Goal: Task Accomplishment & Management: Use online tool/utility

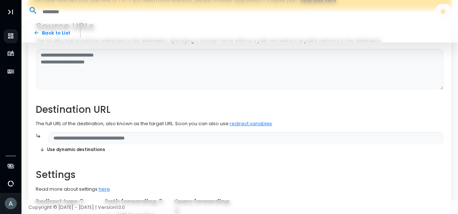
scroll to position [143, 0]
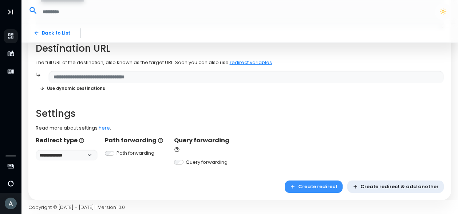
click at [295, 184] on icon "button" at bounding box center [293, 187] width 6 height 6
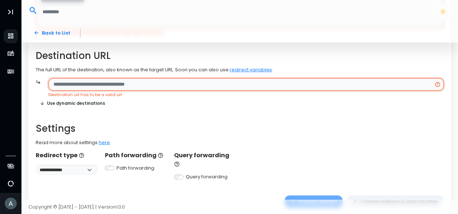
click at [169, 80] on input "text" at bounding box center [245, 84] width 395 height 13
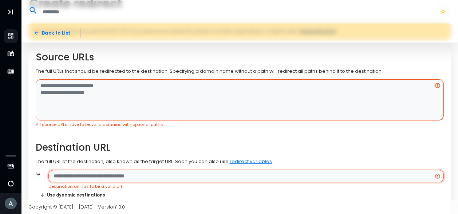
scroll to position [51, 0]
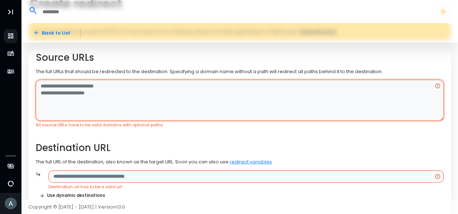
click at [156, 91] on textarea at bounding box center [240, 100] width 408 height 41
paste textarea "**********"
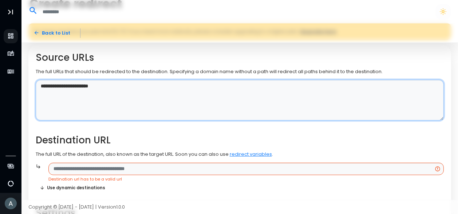
type textarea "**********"
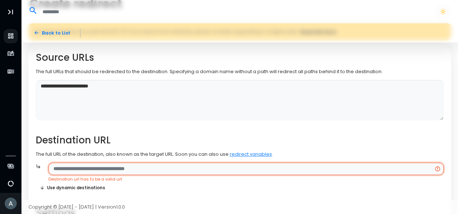
click at [153, 171] on input "text" at bounding box center [245, 169] width 395 height 13
click at [103, 167] on input "text" at bounding box center [245, 169] width 395 height 13
paste input "**********"
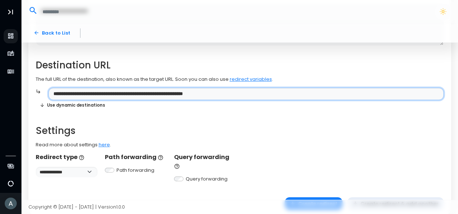
scroll to position [129, 0]
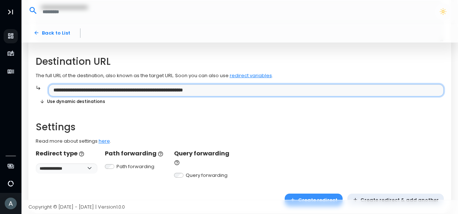
type input "**********"
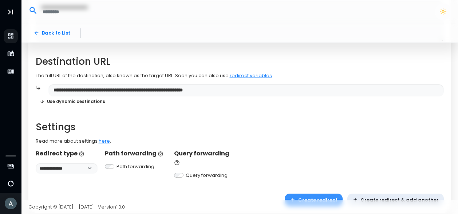
click at [319, 194] on button "Create redirect" at bounding box center [313, 200] width 58 height 13
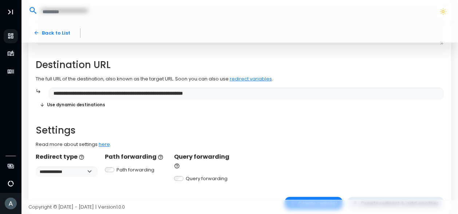
scroll to position [125, 0]
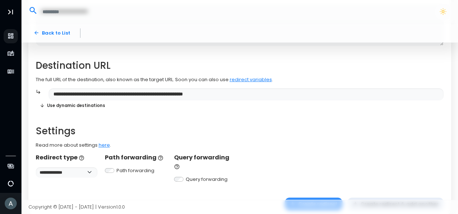
click at [323, 198] on button "Create redirect" at bounding box center [313, 204] width 58 height 13
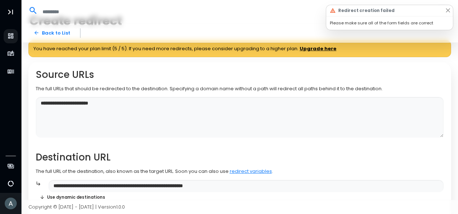
scroll to position [0, 0]
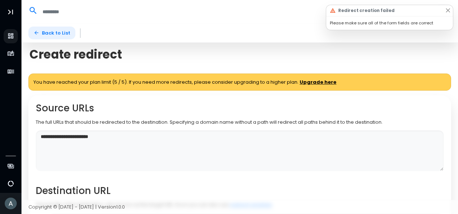
click at [63, 31] on link "Back to List" at bounding box center [51, 33] width 47 height 13
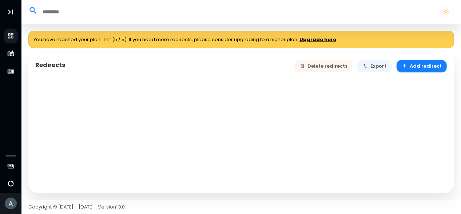
click at [140, 80] on div at bounding box center [241, 136] width 426 height 113
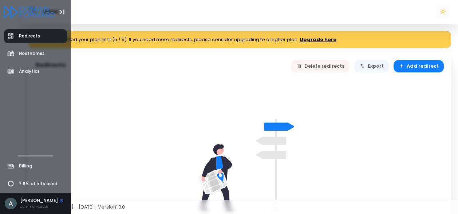
click at [24, 37] on span "Redirects" at bounding box center [29, 36] width 21 height 6
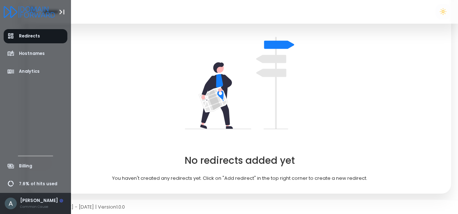
scroll to position [81, 0]
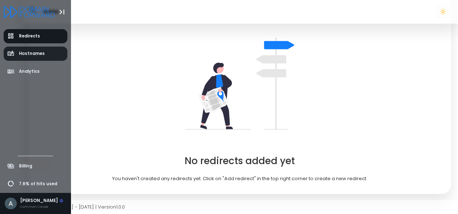
click at [46, 52] on link "Hostnames" at bounding box center [36, 54] width 64 height 14
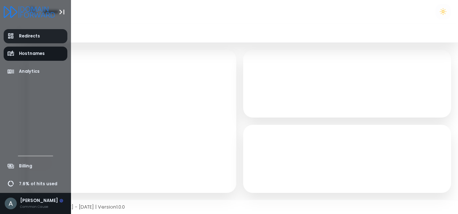
select select "**"
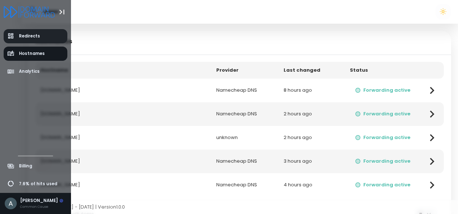
click at [23, 36] on span "Redirects" at bounding box center [29, 36] width 21 height 6
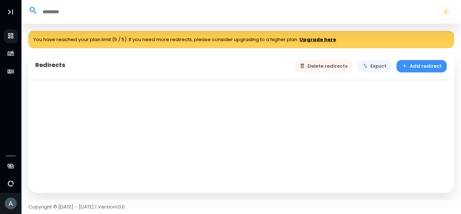
click at [414, 65] on button "Add redirect" at bounding box center [421, 66] width 51 height 13
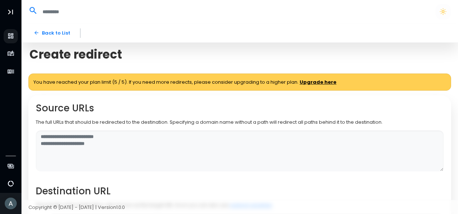
click at [320, 80] on link "Upgrade here" at bounding box center [317, 82] width 37 height 7
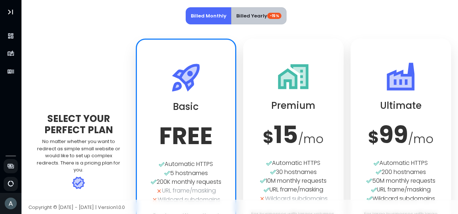
click at [254, 18] on button "Billed Yearly -15%" at bounding box center [258, 15] width 55 height 17
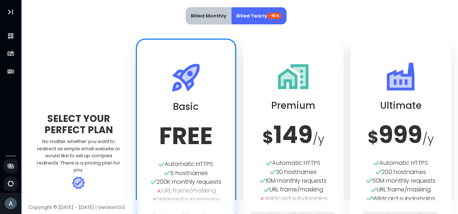
click at [201, 16] on button "Billed Monthly" at bounding box center [209, 15] width 46 height 17
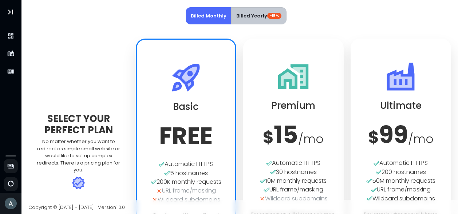
click at [257, 16] on button "Billed Yearly -15%" at bounding box center [258, 15] width 55 height 17
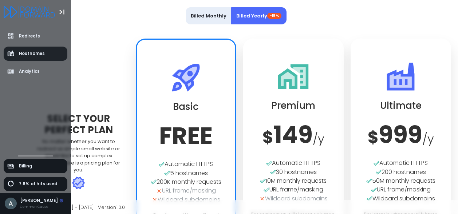
click at [30, 52] on span "Hostnames" at bounding box center [32, 54] width 26 height 6
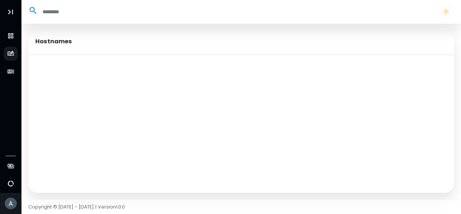
select select "**"
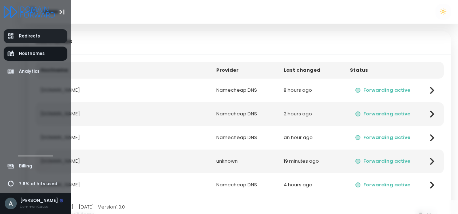
click at [16, 34] on span "Redirects" at bounding box center [23, 35] width 33 height 7
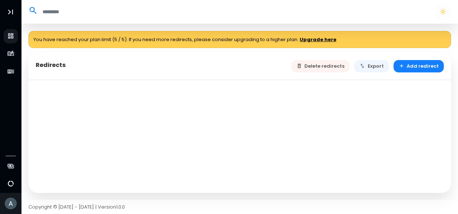
select select "**"
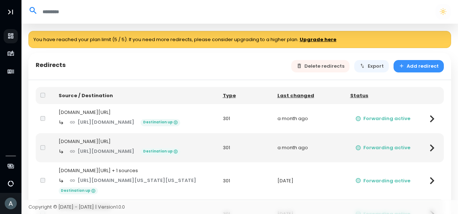
click at [421, 67] on button "Add redirect" at bounding box center [418, 66] width 51 height 13
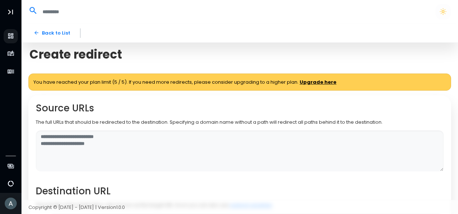
click at [327, 80] on link "Upgrade here" at bounding box center [317, 82] width 37 height 7
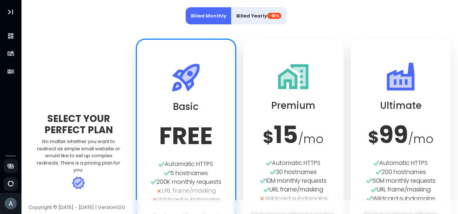
click at [290, 133] on h3 "$ 15 / mo" at bounding box center [293, 135] width 86 height 28
click at [258, 19] on button "Billed Yearly -15%" at bounding box center [258, 15] width 55 height 17
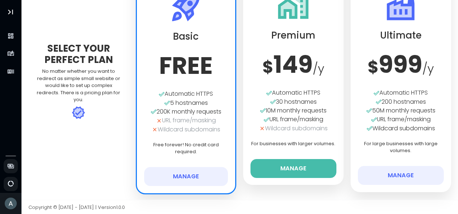
scroll to position [71, 0]
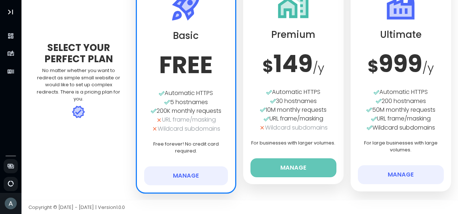
click at [284, 170] on button "Manage" at bounding box center [293, 167] width 86 height 19
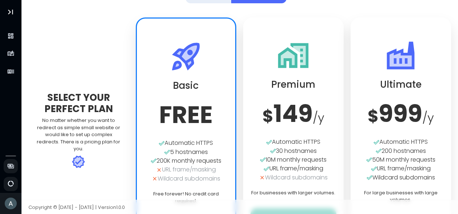
scroll to position [21, 0]
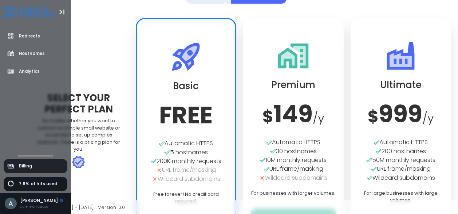
click at [20, 166] on span "Billing" at bounding box center [25, 166] width 13 height 6
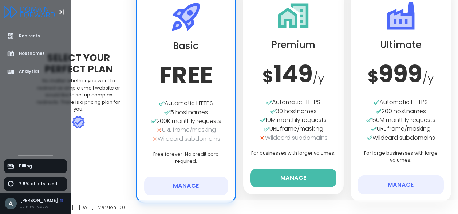
scroll to position [62, 0]
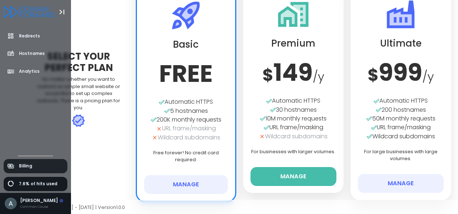
click at [36, 170] on link "Billing" at bounding box center [36, 166] width 64 height 14
click at [57, 166] on link "Billing" at bounding box center [36, 166] width 64 height 14
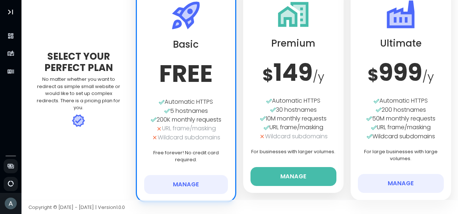
scroll to position [71, 0]
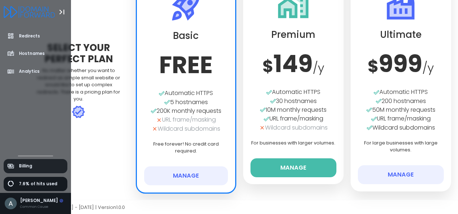
click at [21, 165] on span "Billing" at bounding box center [25, 166] width 13 height 6
click at [20, 167] on span "Billing" at bounding box center [25, 166] width 13 height 6
click at [56, 15] on button "Toggle Aside" at bounding box center [62, 12] width 14 height 14
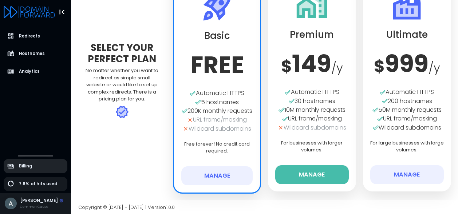
click at [35, 161] on link "Billing" at bounding box center [36, 166] width 64 height 14
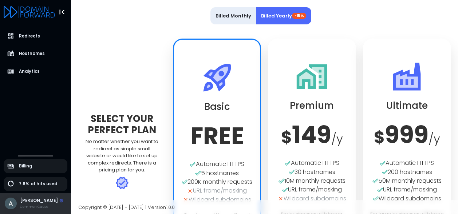
click at [38, 196] on div "Ashlee Keown Common Cause" at bounding box center [35, 203] width 71 height 21
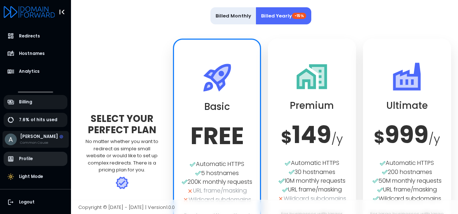
click at [30, 159] on span "Profile" at bounding box center [26, 159] width 14 height 6
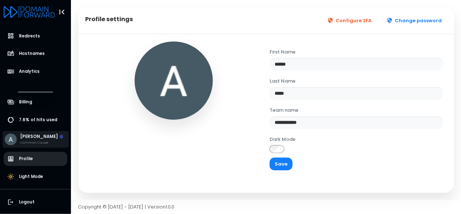
click at [33, 159] on span "Profile" at bounding box center [36, 159] width 64 height 14
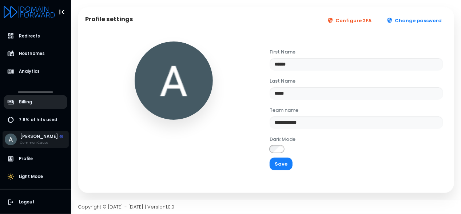
click at [29, 101] on span "Billing" at bounding box center [25, 102] width 13 height 6
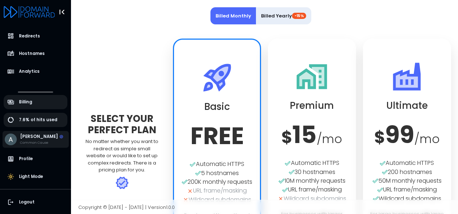
scroll to position [2, 0]
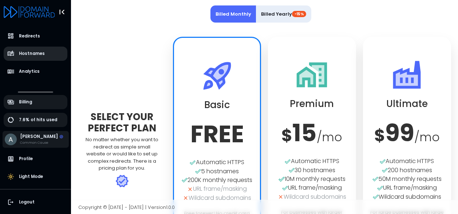
click at [37, 53] on span "Hostnames" at bounding box center [32, 54] width 26 height 6
select select "**"
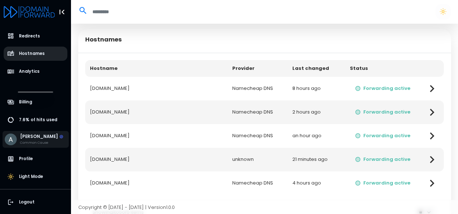
scroll to position [25, 0]
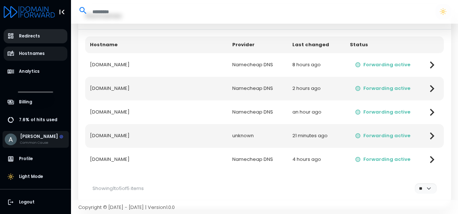
click at [35, 36] on span "Redirects" at bounding box center [29, 36] width 21 height 6
select select "**"
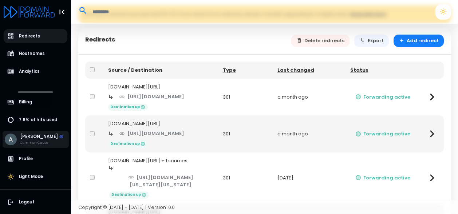
click at [38, 14] on icon "Logo" at bounding box center [29, 12] width 51 height 12
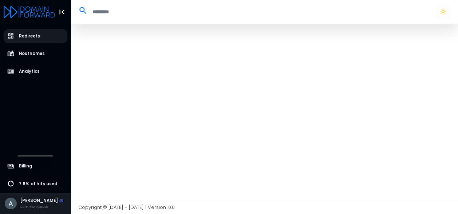
select select "**"
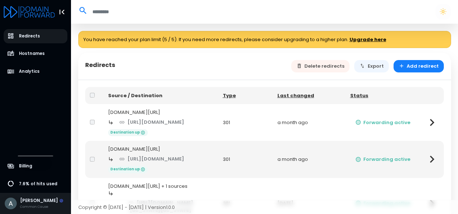
click at [376, 37] on link "Upgrade here" at bounding box center [367, 39] width 37 height 7
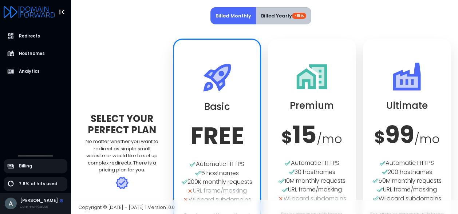
click at [289, 16] on button "Billed Yearly -15%" at bounding box center [283, 15] width 55 height 17
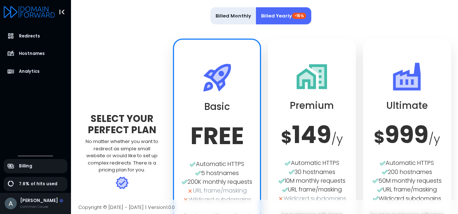
click at [295, 135] on h3 "$ 149 / y" at bounding box center [311, 135] width 73 height 28
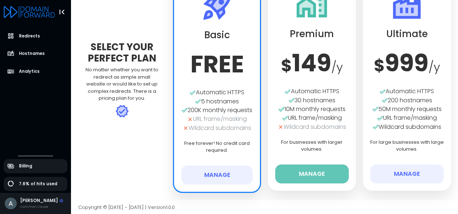
click at [315, 164] on button "Manage" at bounding box center [311, 173] width 73 height 19
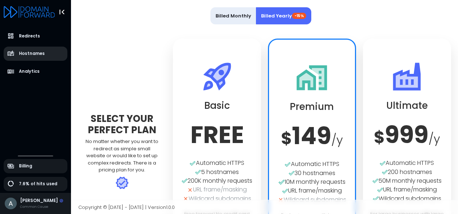
click at [37, 51] on span "Hostnames" at bounding box center [32, 54] width 26 height 6
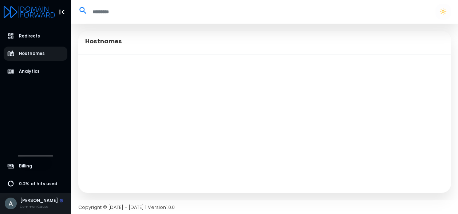
select select "**"
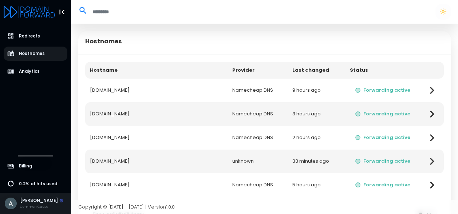
scroll to position [40, 0]
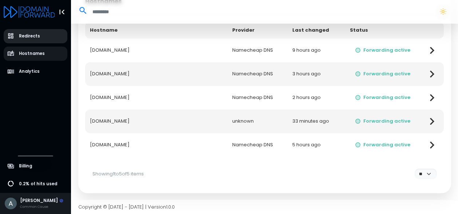
click at [39, 37] on link "Redirects" at bounding box center [36, 36] width 64 height 14
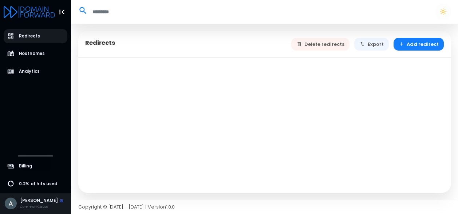
select select "**"
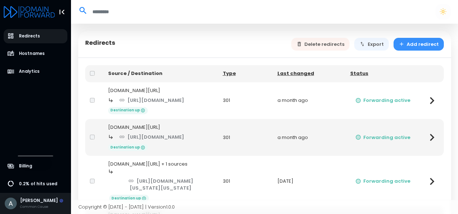
click at [430, 44] on button "Add redirect" at bounding box center [418, 44] width 51 height 13
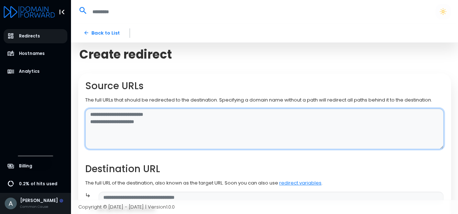
click at [150, 125] on textarea at bounding box center [264, 128] width 358 height 41
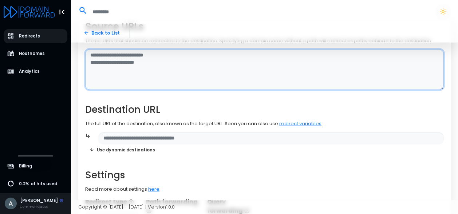
scroll to position [59, 0]
click at [142, 67] on textarea at bounding box center [264, 69] width 358 height 41
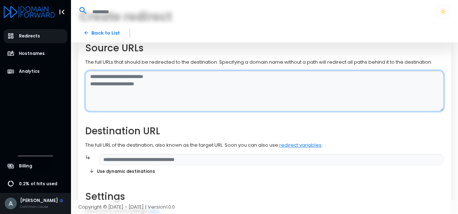
scroll to position [0, 0]
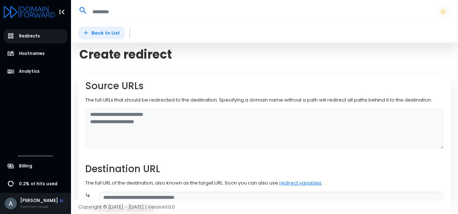
click at [108, 29] on link "Back to List" at bounding box center [101, 33] width 47 height 13
select select "**"
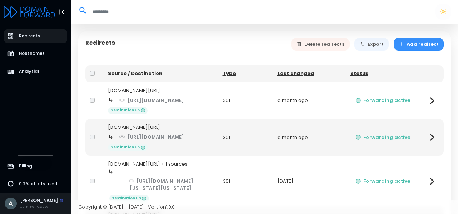
click at [420, 47] on button "Add redirect" at bounding box center [418, 44] width 51 height 13
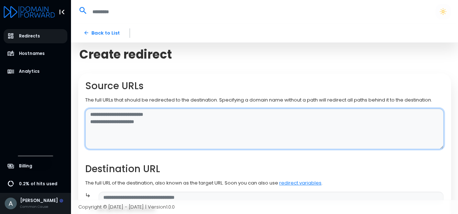
click at [116, 122] on textarea at bounding box center [264, 128] width 358 height 41
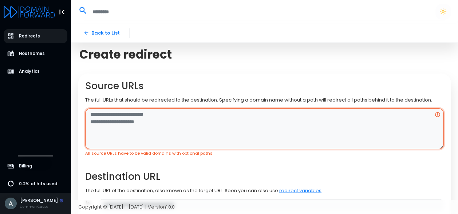
click at [159, 119] on textarea at bounding box center [264, 128] width 358 height 41
paste textarea "**********"
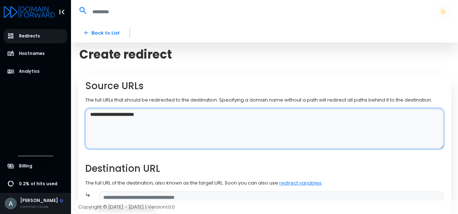
click at [99, 113] on textarea "**********" at bounding box center [264, 128] width 358 height 41
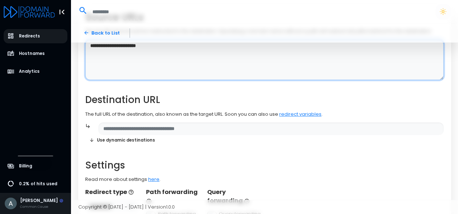
scroll to position [83, 0]
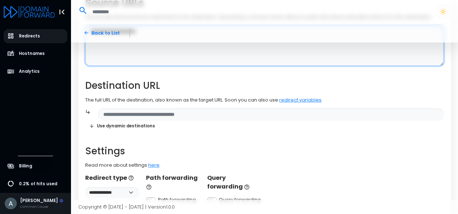
type textarea "**********"
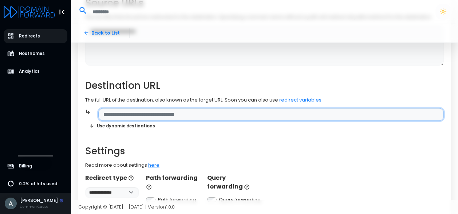
click at [115, 119] on input "text" at bounding box center [270, 114] width 345 height 13
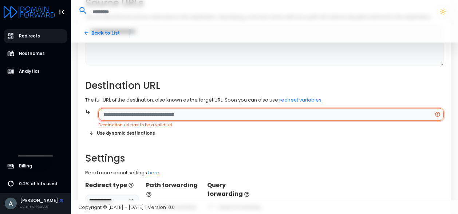
click at [146, 118] on input "text" at bounding box center [270, 114] width 345 height 13
paste input "**********"
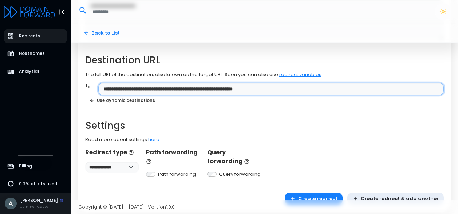
scroll to position [127, 0]
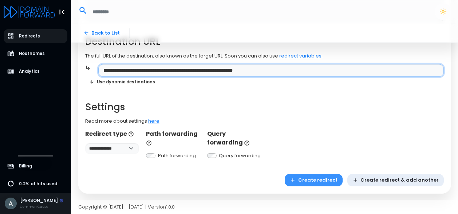
type input "**********"
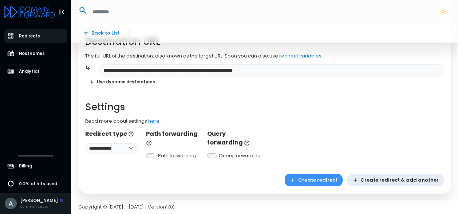
click at [335, 177] on button "Create redirect" at bounding box center [313, 180] width 58 height 13
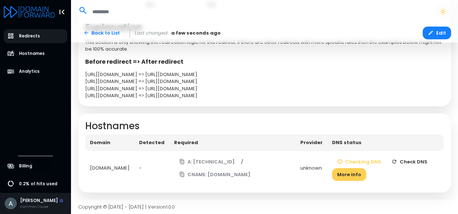
scroll to position [230, 0]
click at [369, 162] on button "Checking DNS" at bounding box center [359, 162] width 55 height 13
click at [358, 171] on button "More info" at bounding box center [349, 174] width 34 height 13
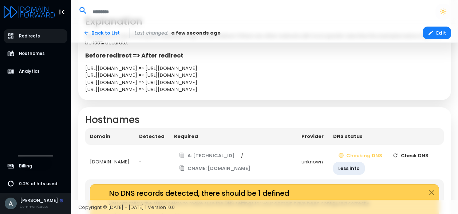
click at [417, 158] on button "Check DNS" at bounding box center [410, 155] width 46 height 13
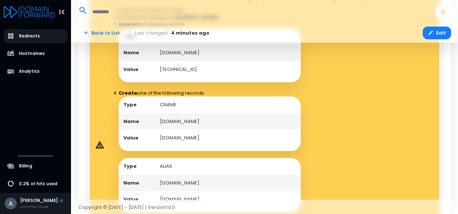
scroll to position [520, 0]
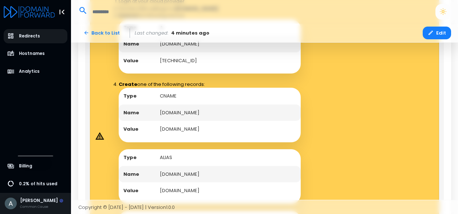
drag, startPoint x: 208, startPoint y: 120, endPoint x: 159, endPoint y: 119, distance: 48.7
click at [159, 119] on td "turnoffdisney.com" at bounding box center [227, 112] width 145 height 17
copy td "turnoffdisney.com"
drag, startPoint x: 226, startPoint y: 136, endPoint x: 159, endPoint y: 139, distance: 67.4
click at [159, 137] on td "edge.domain-forward.com" at bounding box center [227, 129] width 145 height 17
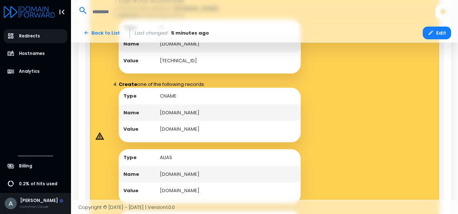
copy td "edge.domain-forward.com"
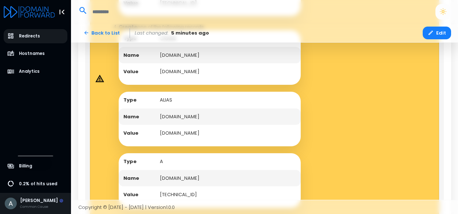
scroll to position [581, 0]
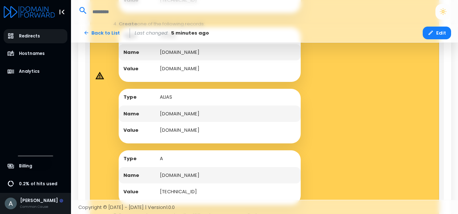
click at [100, 79] on icon at bounding box center [100, 75] width 6 height 5
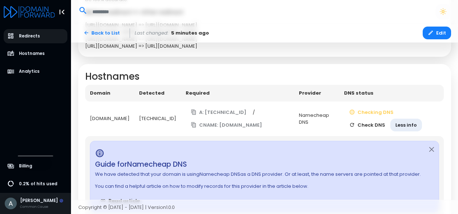
scroll to position [274, 0]
click at [366, 130] on button "Check DNS" at bounding box center [367, 125] width 46 height 13
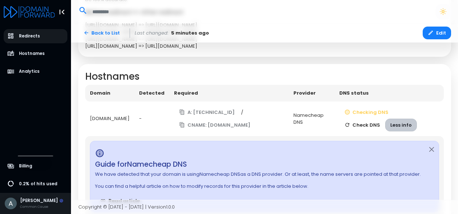
click at [395, 131] on button "Less info" at bounding box center [401, 125] width 32 height 13
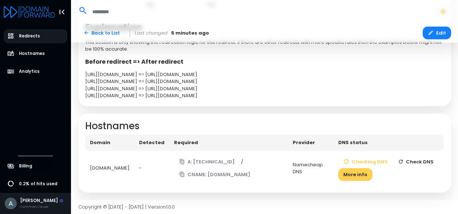
scroll to position [230, 0]
click at [364, 164] on button "Checking DNS" at bounding box center [365, 162] width 55 height 13
click at [411, 162] on button "Check DNS" at bounding box center [415, 162] width 46 height 13
click at [405, 163] on button "Check DNS" at bounding box center [415, 162] width 46 height 13
click at [403, 164] on icon "button" at bounding box center [401, 162] width 6 height 6
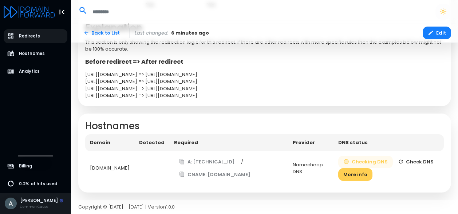
click at [378, 161] on button "Checking DNS" at bounding box center [365, 162] width 55 height 13
click at [368, 174] on button "More info" at bounding box center [355, 174] width 34 height 13
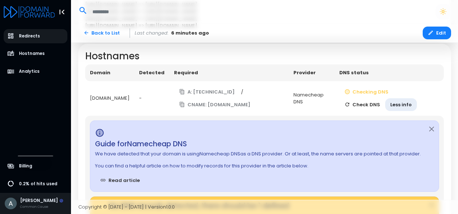
scroll to position [292, 0]
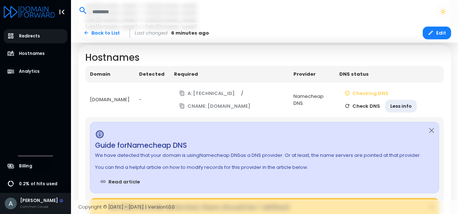
click at [362, 111] on button "Check DNS" at bounding box center [362, 106] width 46 height 13
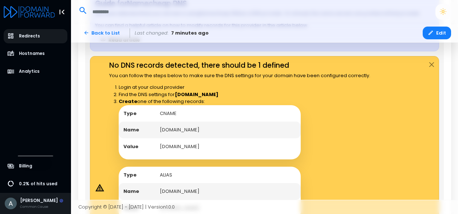
scroll to position [439, 0]
